Goal: Use online tool/utility: Utilize a website feature to perform a specific function

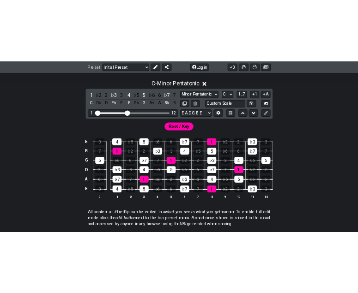
scroll to position [211, 0]
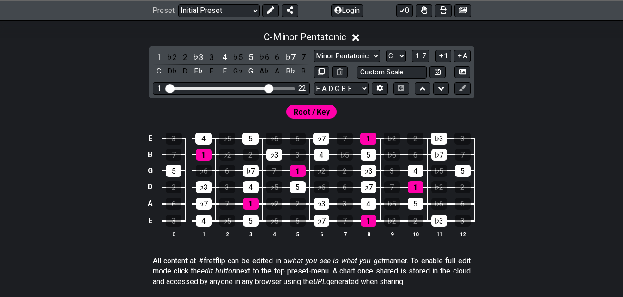
drag, startPoint x: 223, startPoint y: 89, endPoint x: 271, endPoint y: 91, distance: 48.5
click at [271, 88] on input "Visible fret range" at bounding box center [231, 88] width 131 height 0
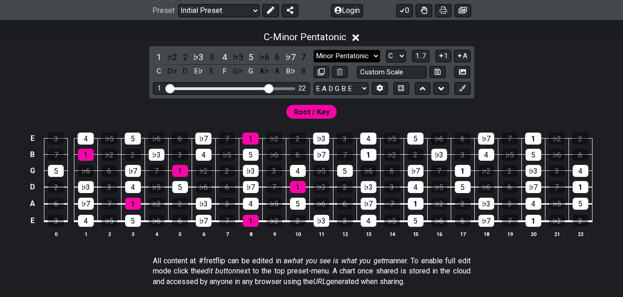
click at [314, 50] on select "Minor Pentatonic Click to edit Minor Pentatonic Major Pentatonic Minor Blues Ma…" at bounding box center [347, 56] width 67 height 12
select select "Minor / Aeolian"
click option "Minor / Aeolian" at bounding box center [0, 0] width 0 height 0
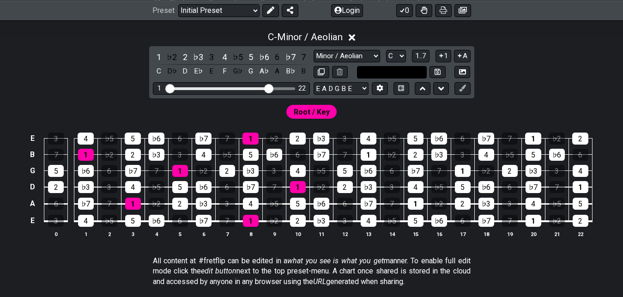
click at [384, 76] on input "text" at bounding box center [392, 72] width 70 height 12
click at [384, 69] on input "text" at bounding box center [392, 72] width 70 height 12
type input "Custom Scale"
click at [386, 50] on select "A♭ A A♯ B♭ B C C♯ D♭ D D♯ E♭ E F F♯ G♭ G G♯" at bounding box center [396, 56] width 20 height 12
click option "D" at bounding box center [0, 0] width 0 height 0
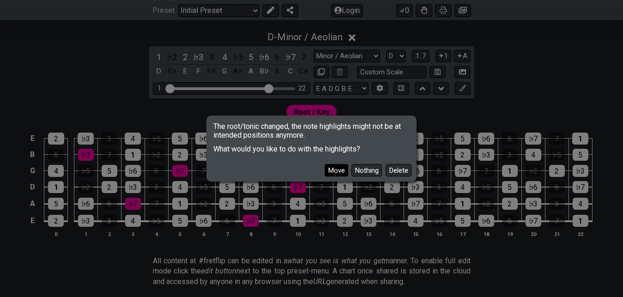
click at [345, 168] on button "Move" at bounding box center [337, 170] width 24 height 12
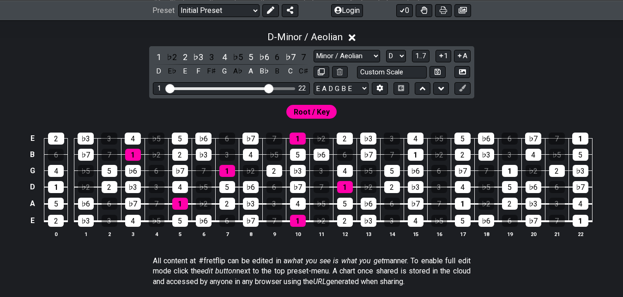
click at [381, 54] on div "Minor Pentatonic Click to edit Minor Pentatonic Major Pentatonic Minor Blues Ma…" at bounding box center [392, 56] width 157 height 12
click at [386, 50] on select "A♭ A A♯ B♭ B C C♯ D♭ D D♯ E♭ E F F♯ G♭ G G♯" at bounding box center [396, 56] width 20 height 12
select select "B"
click option "B" at bounding box center [0, 0] width 0 height 0
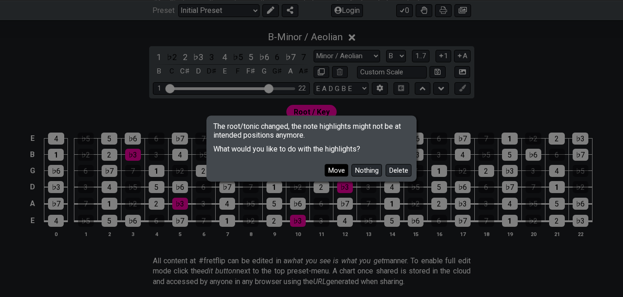
click at [342, 172] on button "Move" at bounding box center [337, 170] width 24 height 12
